Goal: Find contact information: Find contact information

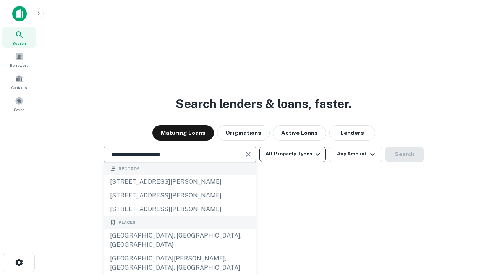
click at [180, 252] on div "[GEOGRAPHIC_DATA], [GEOGRAPHIC_DATA], [GEOGRAPHIC_DATA]" at bounding box center [180, 240] width 152 height 23
type input "**********"
click at [293, 154] on button "All Property Types" at bounding box center [292, 154] width 66 height 15
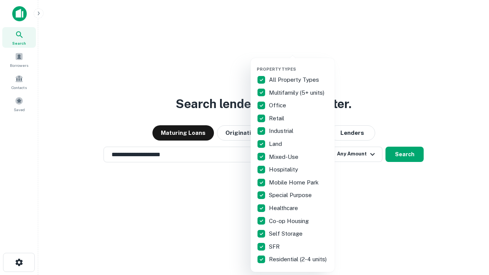
click at [299, 64] on button "button" at bounding box center [299, 64] width 84 height 0
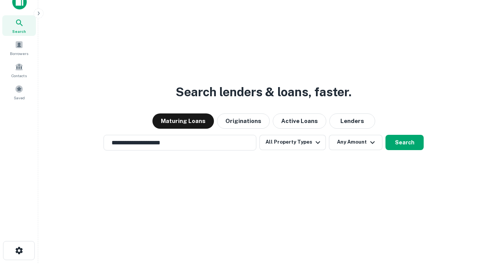
scroll to position [5, 92]
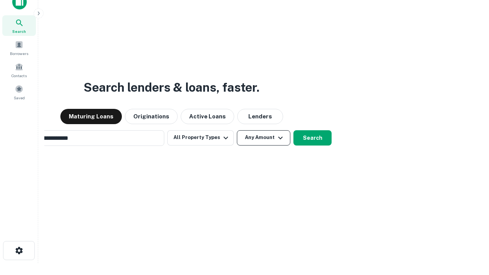
click at [237, 130] on button "Any Amount" at bounding box center [263, 137] width 53 height 15
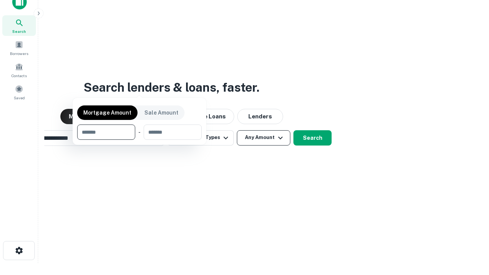
scroll to position [12, 0]
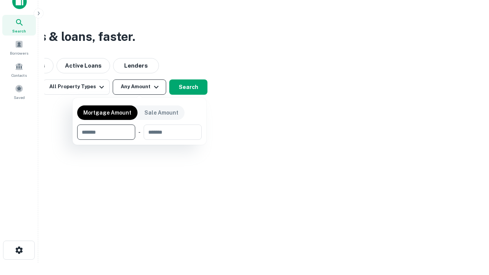
type input "*******"
click at [139, 140] on button "button" at bounding box center [139, 140] width 125 height 0
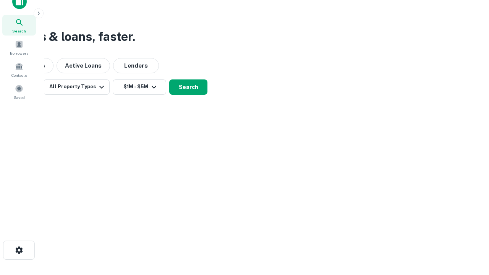
scroll to position [12, 0]
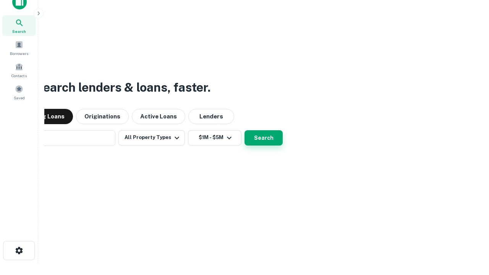
click at [245, 130] on button "Search" at bounding box center [264, 137] width 38 height 15
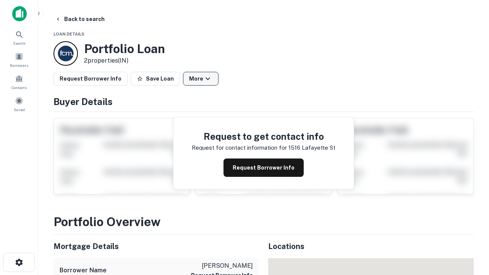
click at [201, 79] on button "More" at bounding box center [201, 79] width 36 height 14
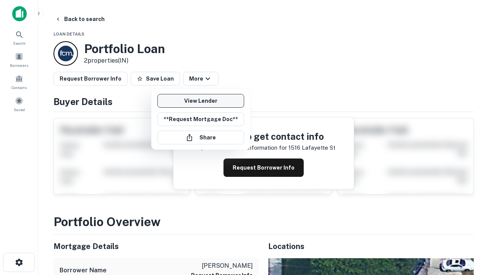
click at [201, 101] on link "View Lender" at bounding box center [200, 101] width 87 height 14
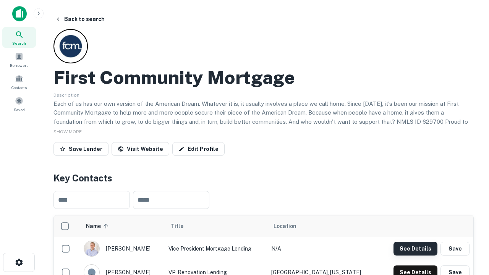
click at [415, 248] on button "See Details" at bounding box center [416, 249] width 44 height 14
